Goal: Task Accomplishment & Management: Complete application form

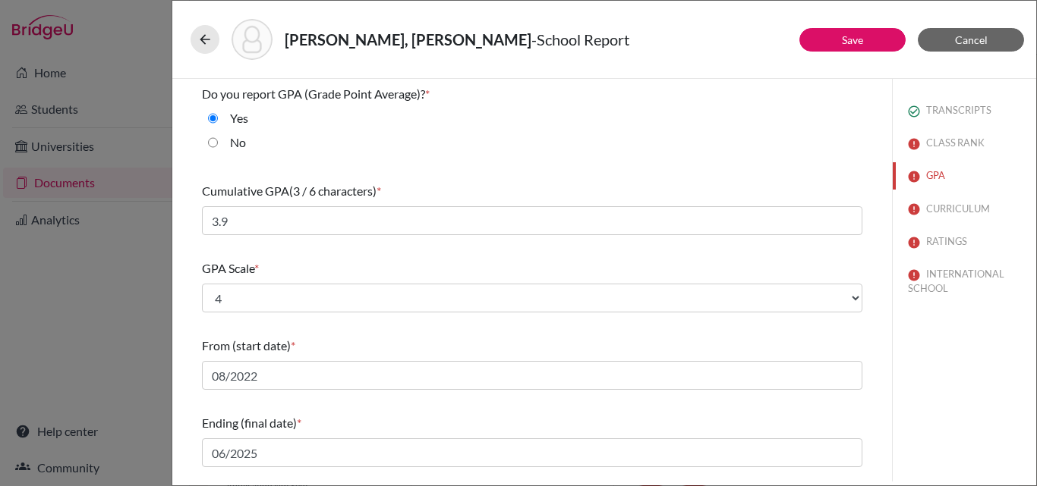
select select "4"
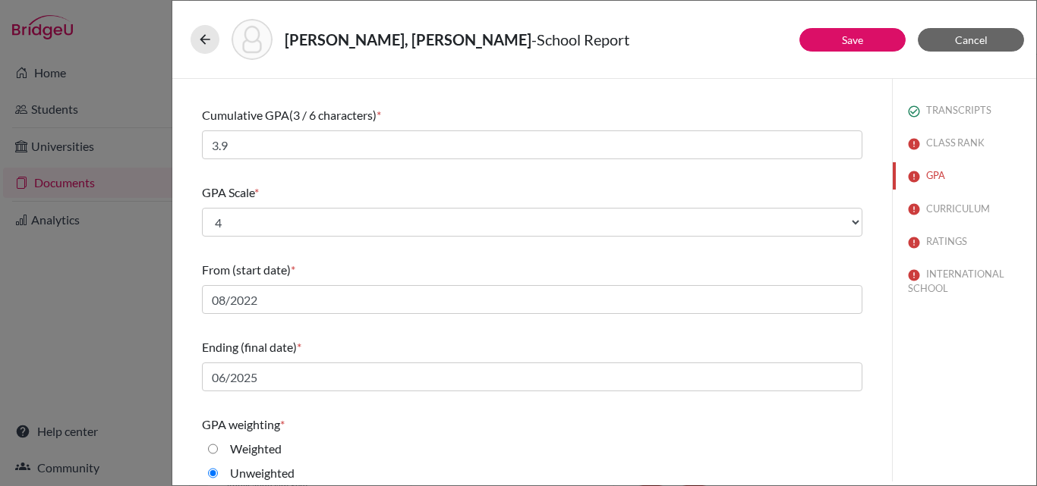
scroll to position [244, 0]
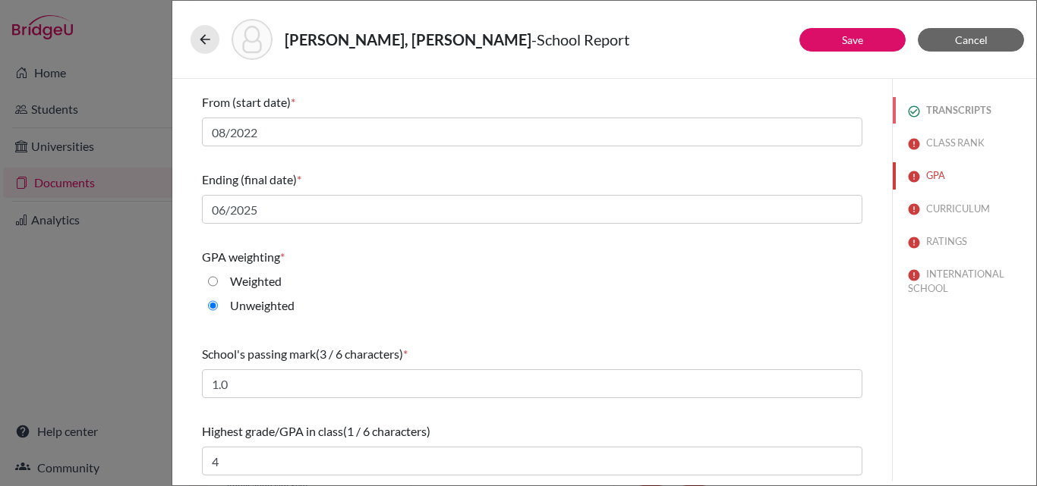
click at [946, 122] on button "TRANSCRIPTS" at bounding box center [964, 110] width 143 height 27
select select "0"
select select "3"
select select "675316"
select select "1"
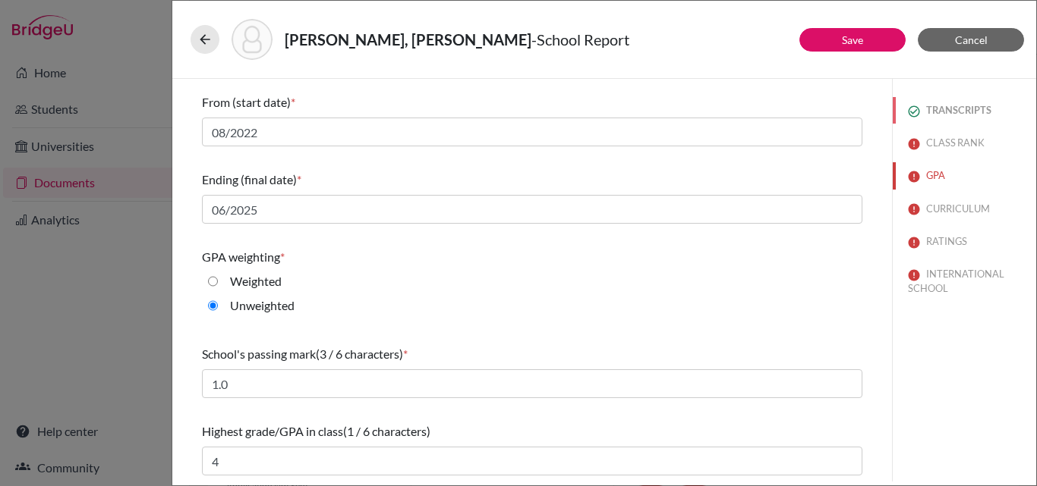
select select "675318"
select select "675320"
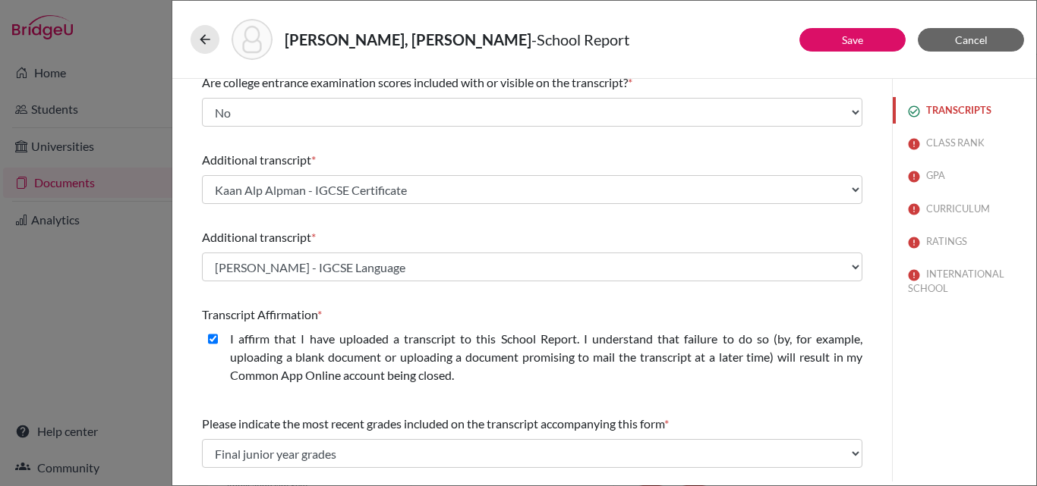
scroll to position [0, 0]
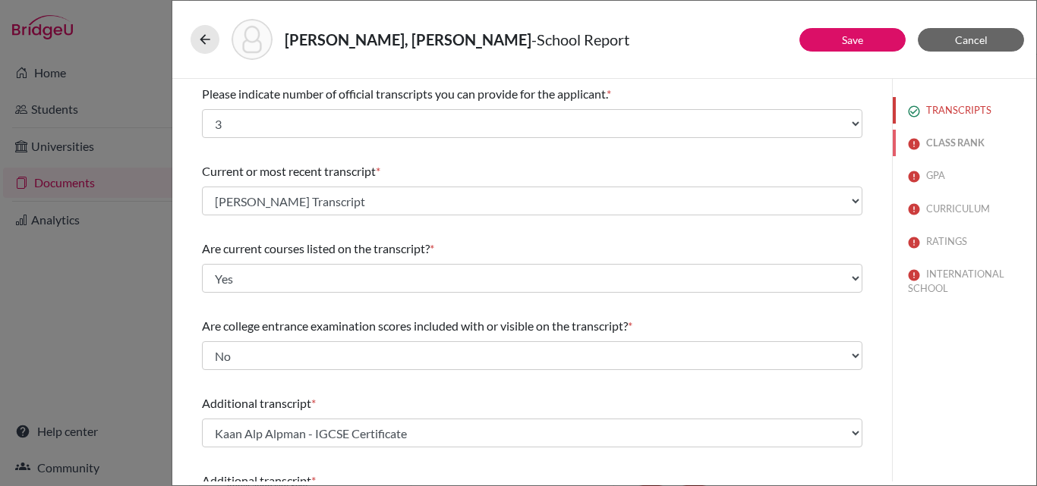
click at [930, 131] on button "CLASS RANK" at bounding box center [964, 143] width 143 height 27
select select "5"
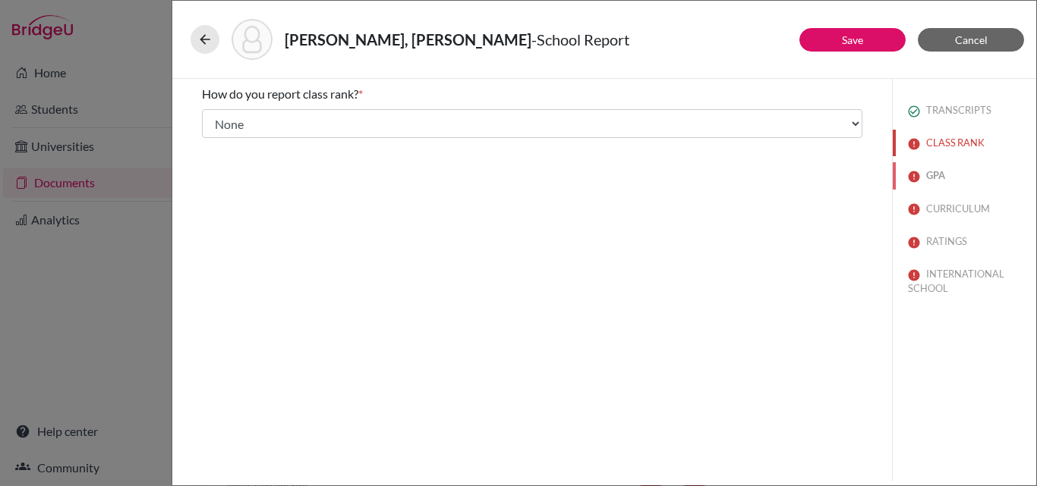
click at [925, 175] on button "GPA" at bounding box center [964, 175] width 143 height 27
type input "3.9"
type input "4"
select select "4"
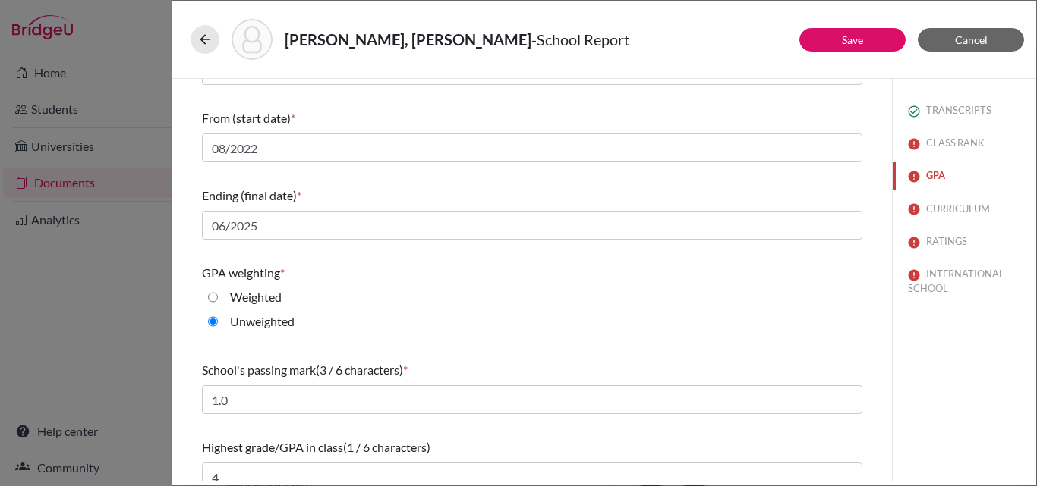
scroll to position [244, 0]
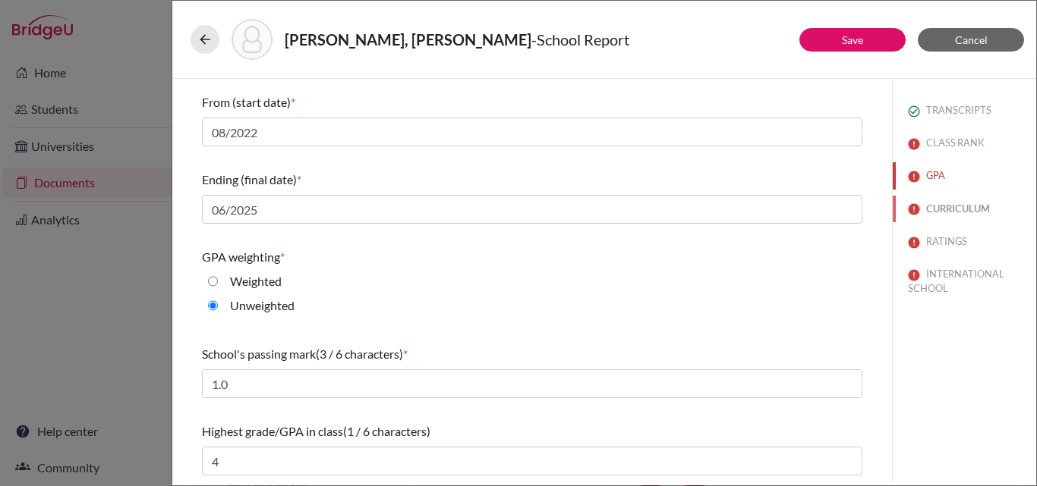
click at [978, 208] on button "CURRICULUM" at bounding box center [964, 209] width 143 height 27
select select "3"
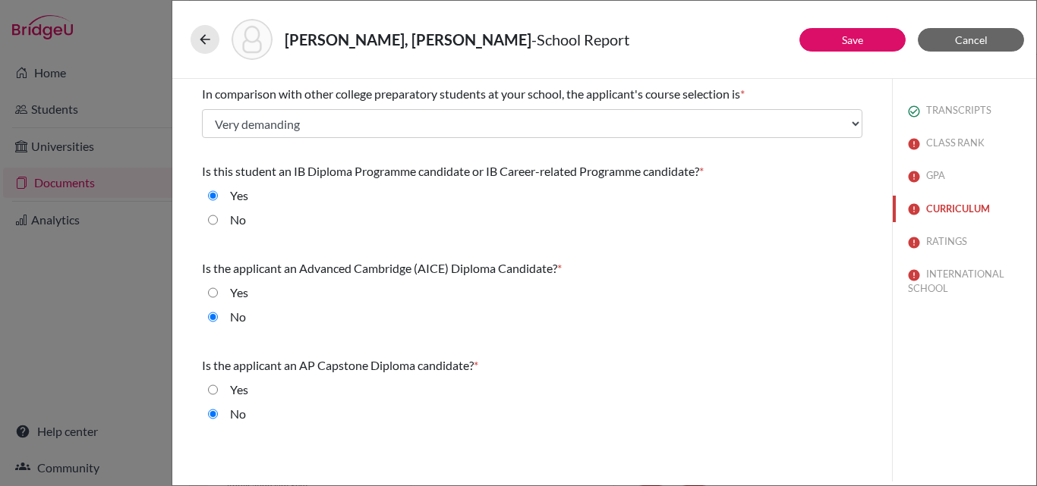
scroll to position [0, 0]
click at [971, 247] on button "RATINGS" at bounding box center [964, 241] width 143 height 27
radio input "false"
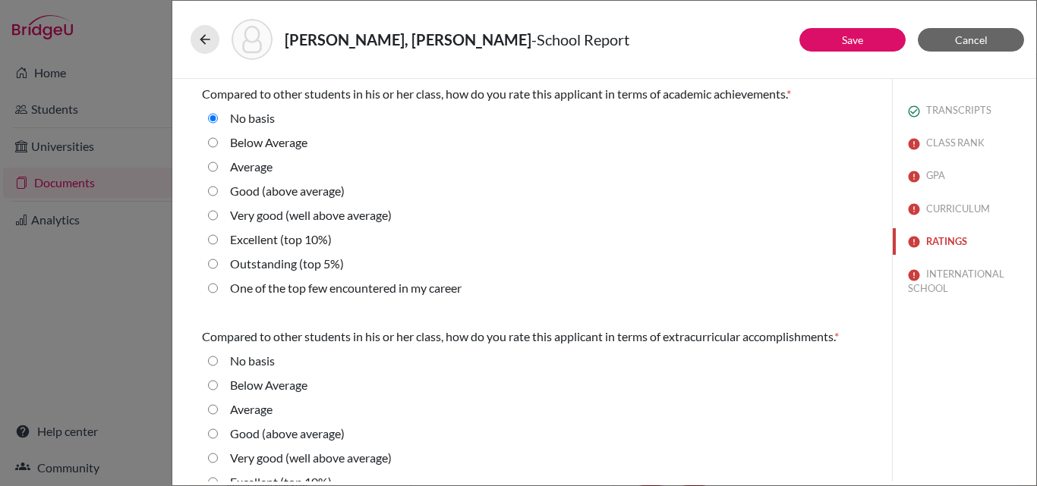
radio basis "true"
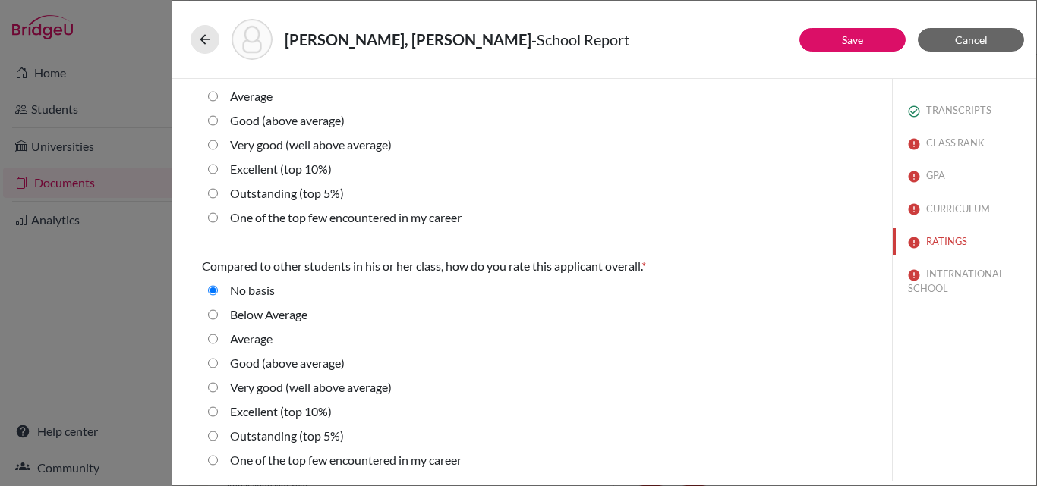
click at [987, 257] on div "TRANSCRIPTS CLASS RANK GPA CURRICULUM RATINGS INTERNATIONAL SCHOOL" at bounding box center [964, 196] width 143 height 235
click at [982, 257] on div "TRANSCRIPTS CLASS RANK GPA CURRICULUM RATINGS INTERNATIONAL SCHOOL" at bounding box center [964, 196] width 143 height 235
click at [970, 267] on button "INTERNATIONAL SCHOOL" at bounding box center [964, 281] width 143 height 41
radio Average "true"
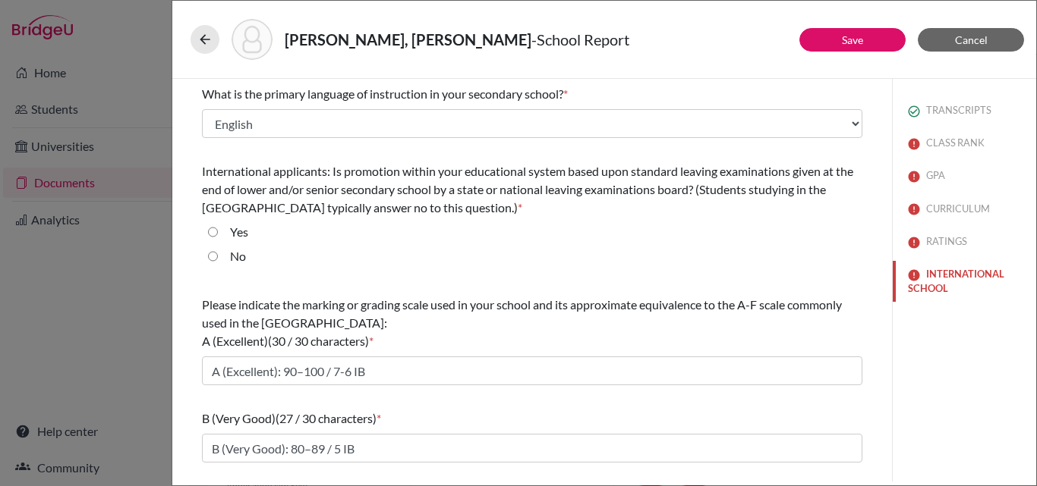
scroll to position [219, 0]
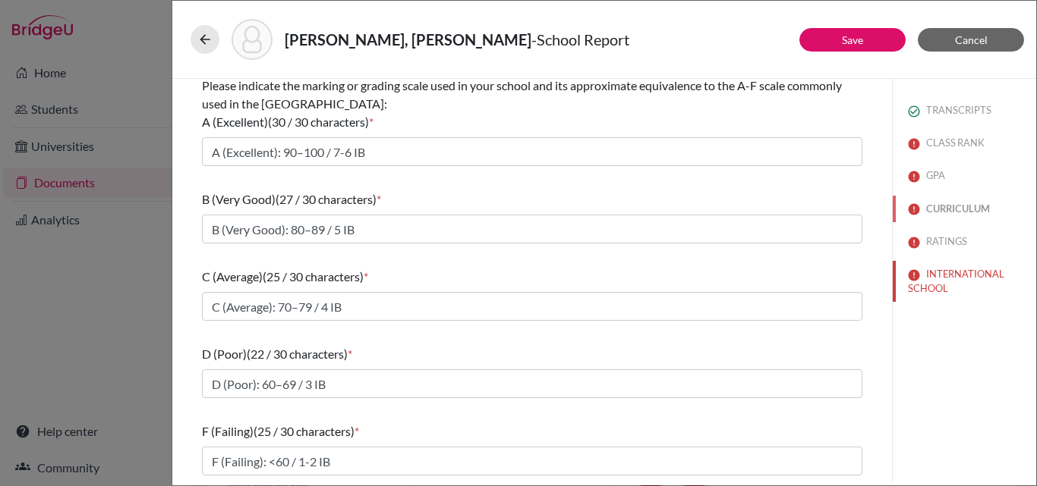
click at [927, 197] on button "CURRICULUM" at bounding box center [964, 209] width 143 height 27
select select "3"
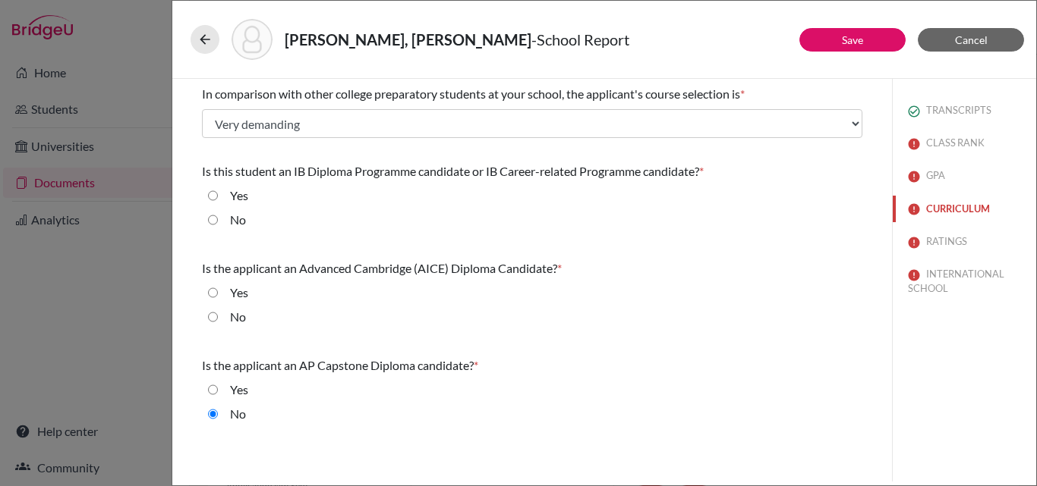
scroll to position [0, 0]
click at [927, 179] on button "GPA" at bounding box center [964, 175] width 143 height 27
select select "4"
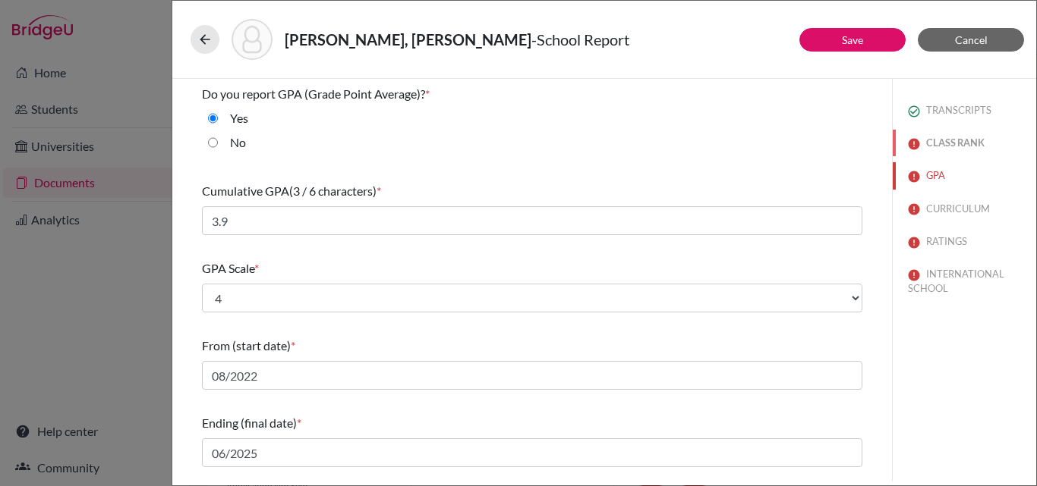
click at [950, 149] on button "CLASS RANK" at bounding box center [964, 143] width 143 height 27
select select "5"
